Goal: Information Seeking & Learning: Learn about a topic

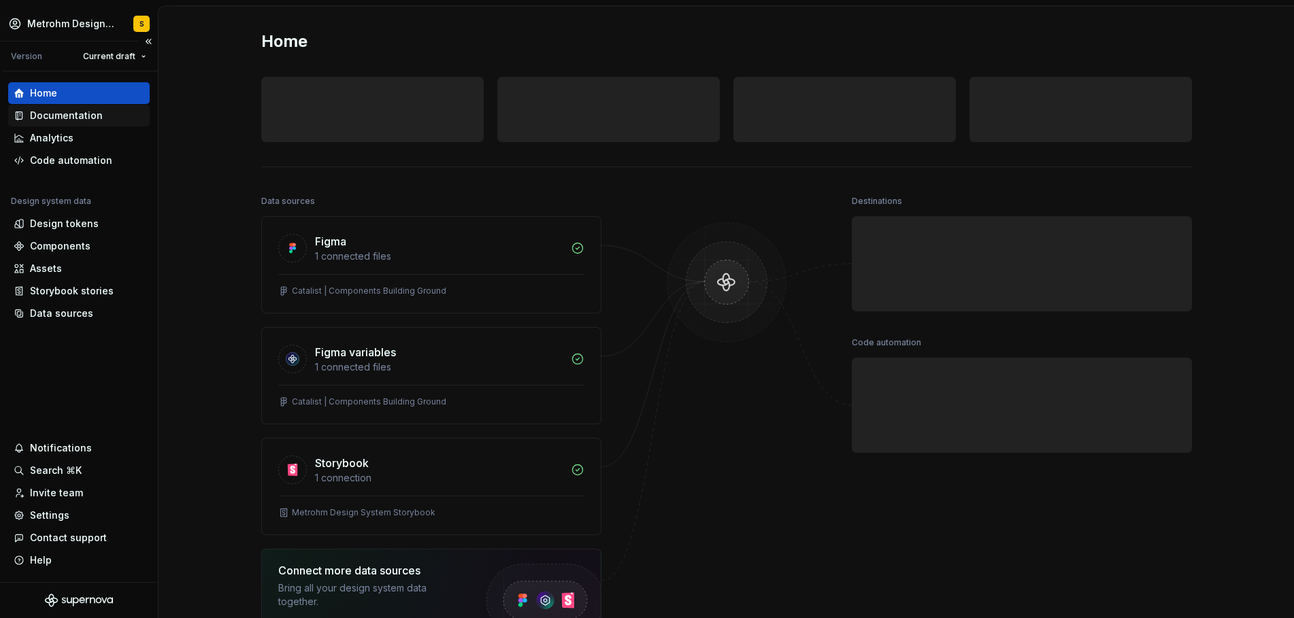
click at [59, 118] on div "Documentation" at bounding box center [66, 116] width 73 height 14
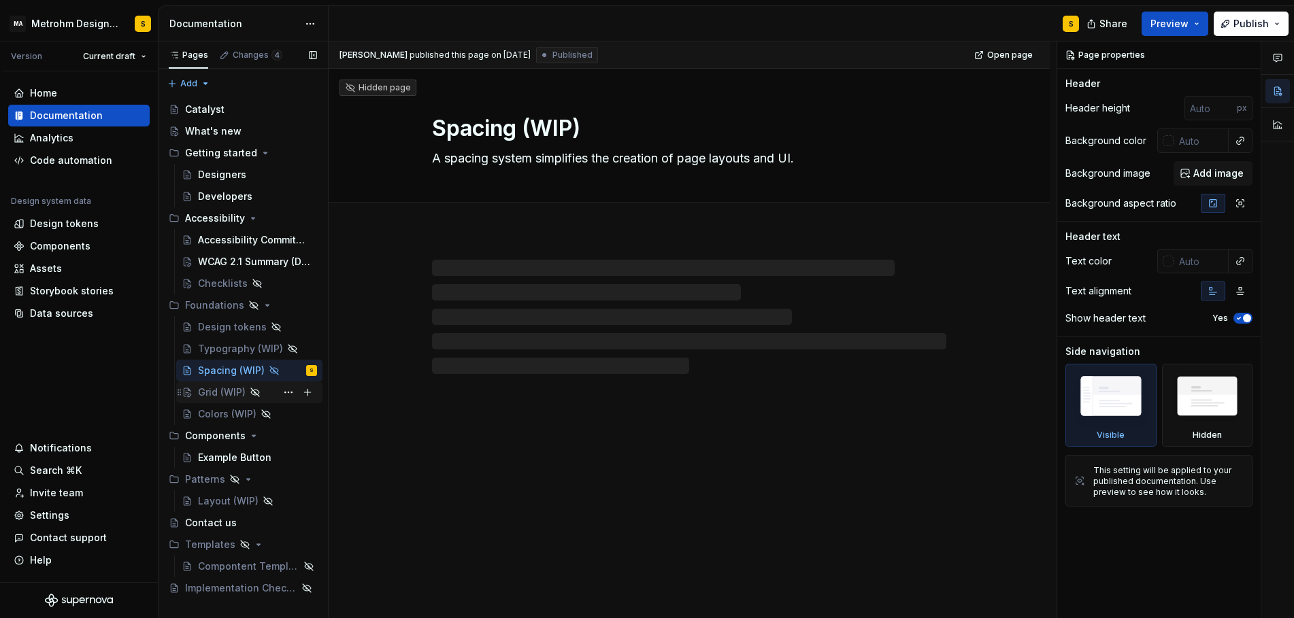
click at [229, 397] on div "Grid (WIP)" at bounding box center [222, 393] width 48 height 14
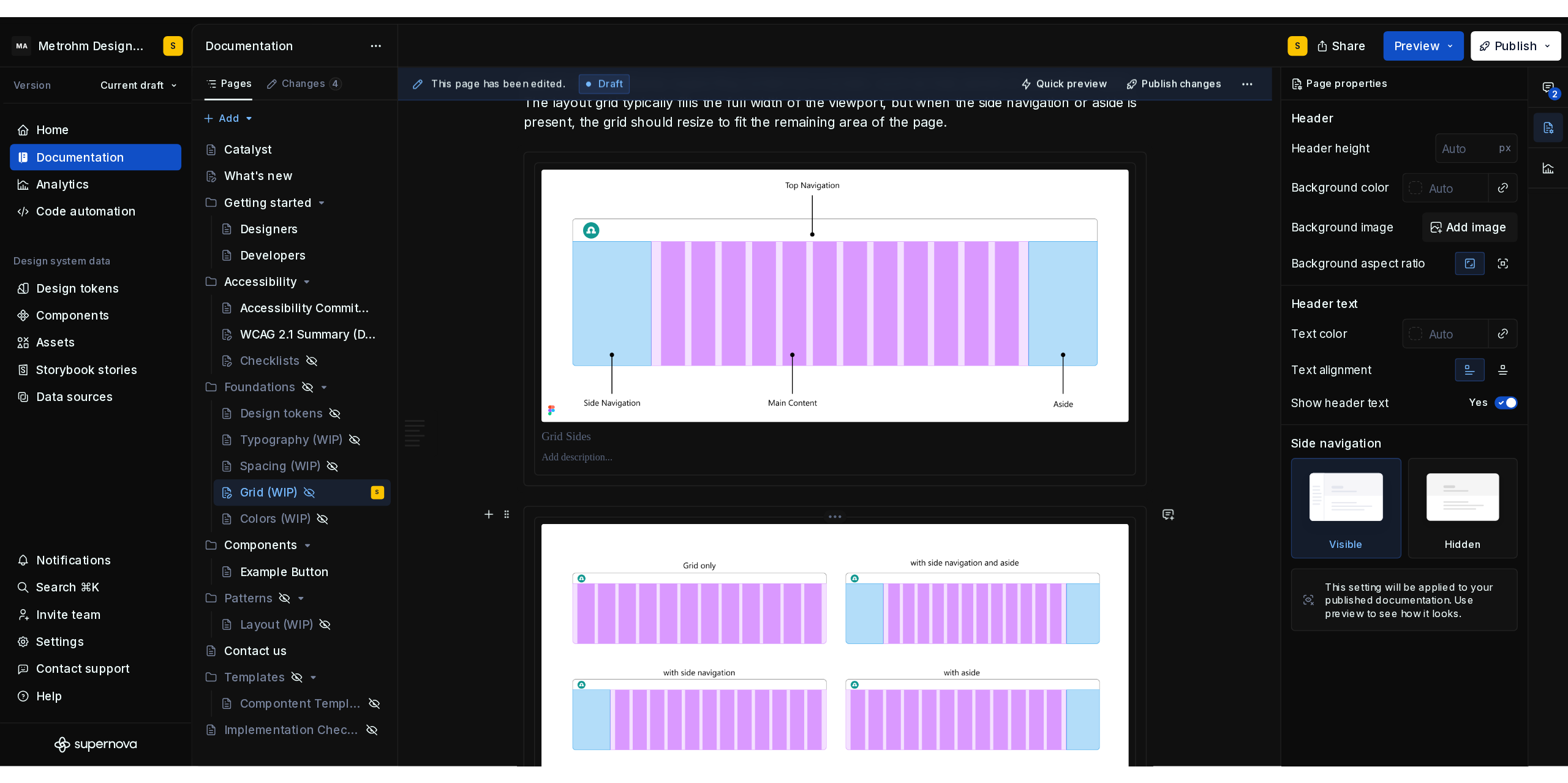
scroll to position [1874, 0]
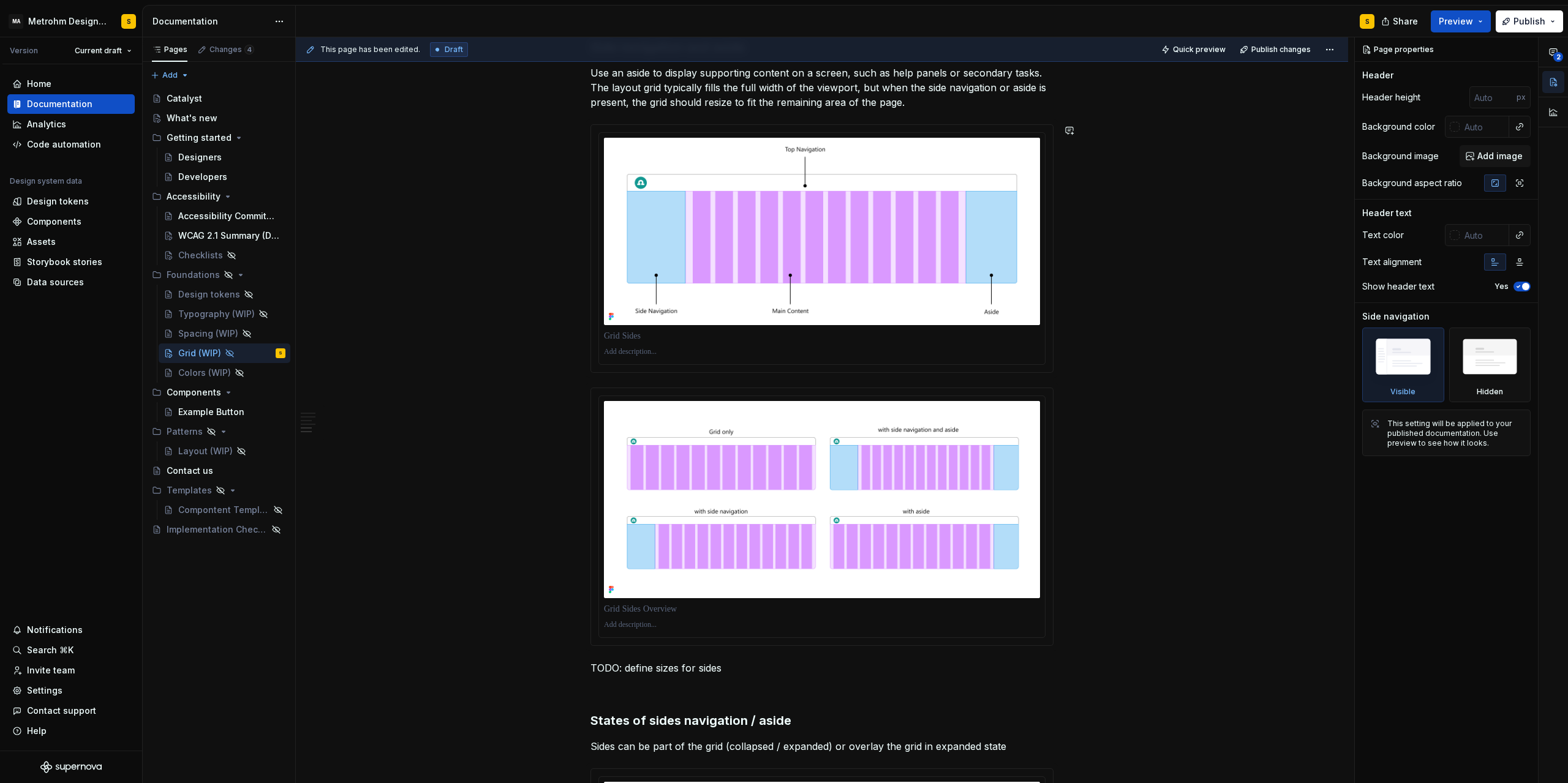
type textarea "*"
